Goal: Information Seeking & Learning: Find specific fact

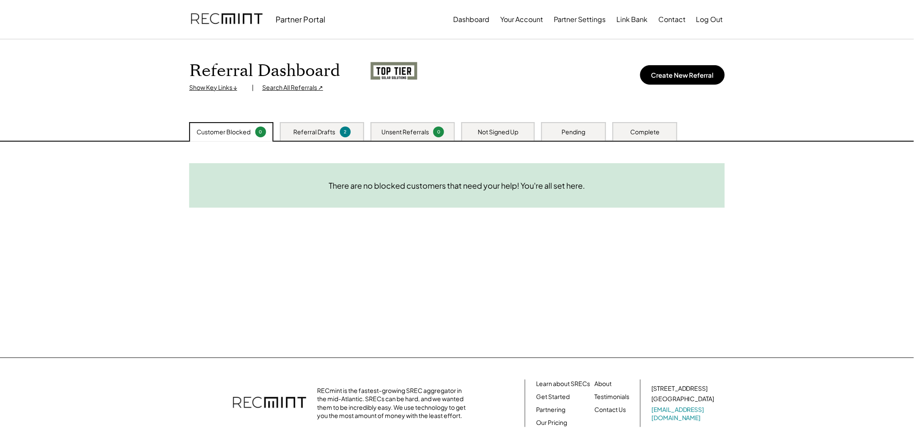
click at [234, 18] on img at bounding box center [227, 19] width 72 height 29
click at [226, 18] on img at bounding box center [227, 19] width 72 height 29
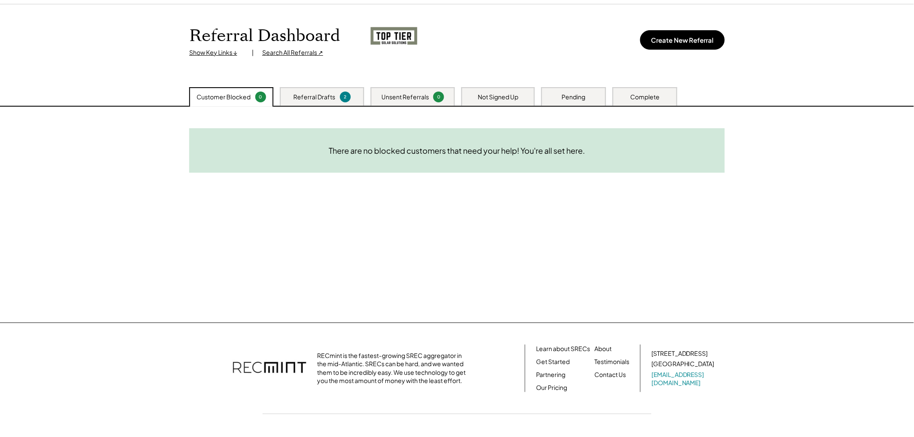
scroll to position [62, 0]
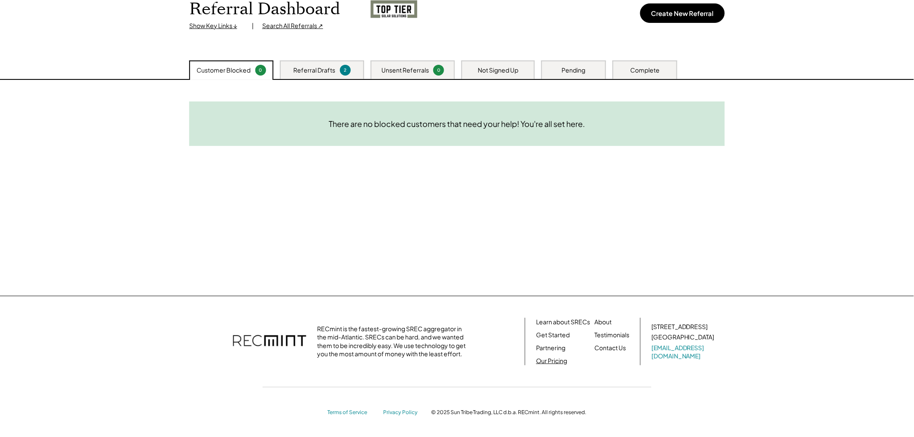
click at [542, 361] on link "Our Pricing" at bounding box center [551, 361] width 31 height 9
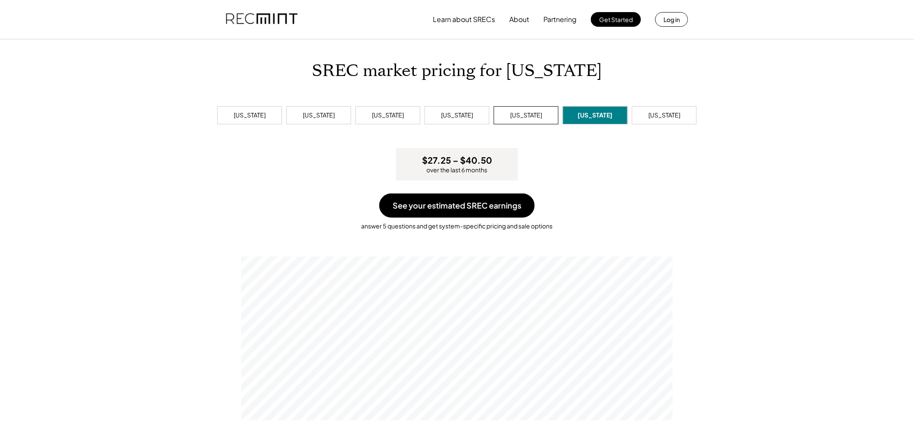
click at [531, 115] on div "Pennsylvania" at bounding box center [526, 115] width 32 height 9
click at [375, 113] on div "Maryland" at bounding box center [387, 115] width 65 height 18
click at [583, 112] on div "Virginia" at bounding box center [595, 115] width 65 height 18
